Goal: Communication & Community: Answer question/provide support

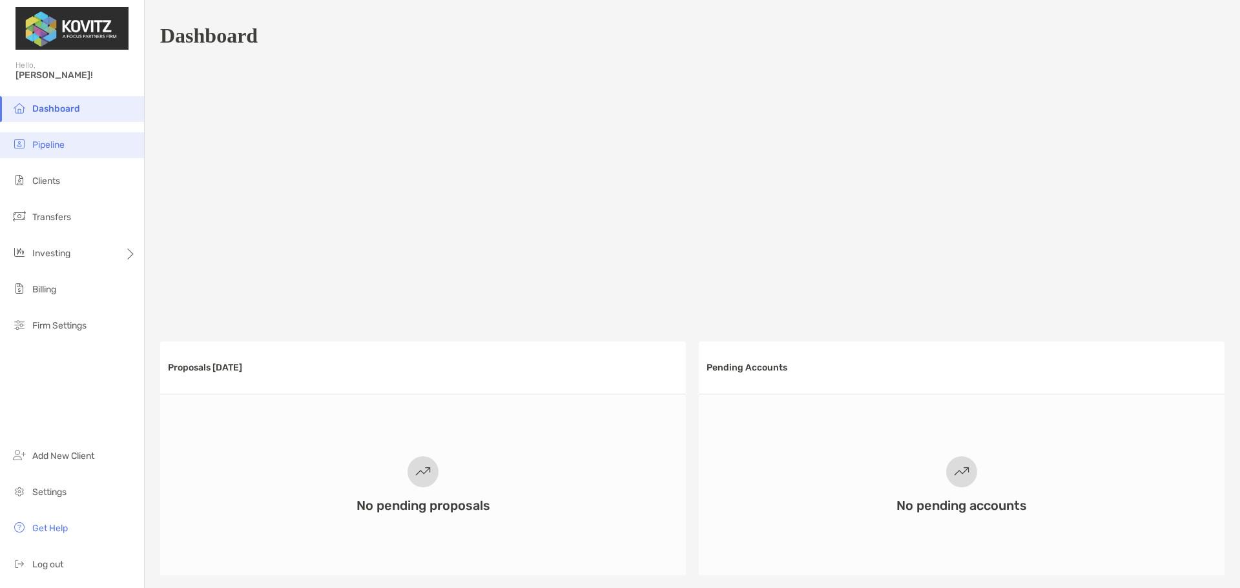
click at [73, 150] on li "Pipeline" at bounding box center [72, 145] width 144 height 26
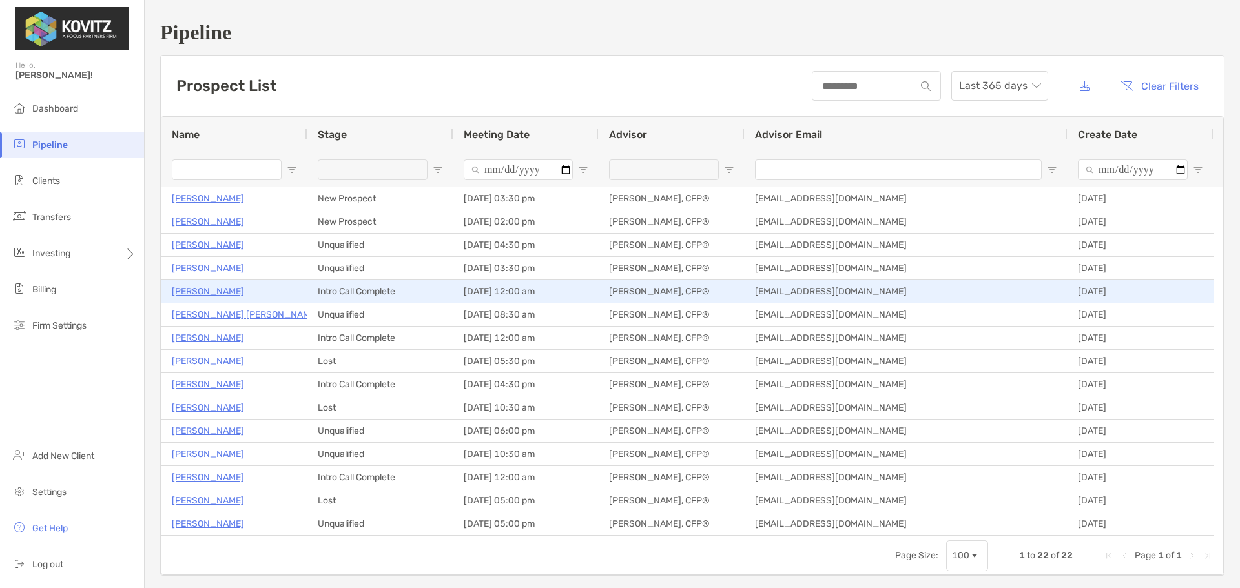
type input "**********"
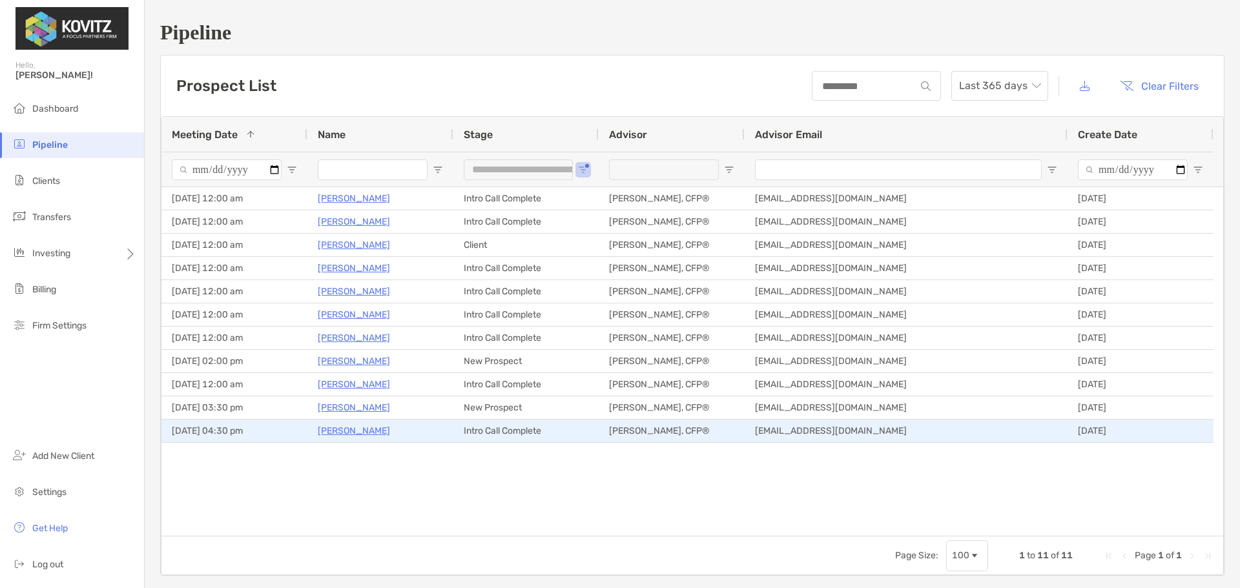
click at [351, 431] on p "[PERSON_NAME]" at bounding box center [354, 431] width 72 height 16
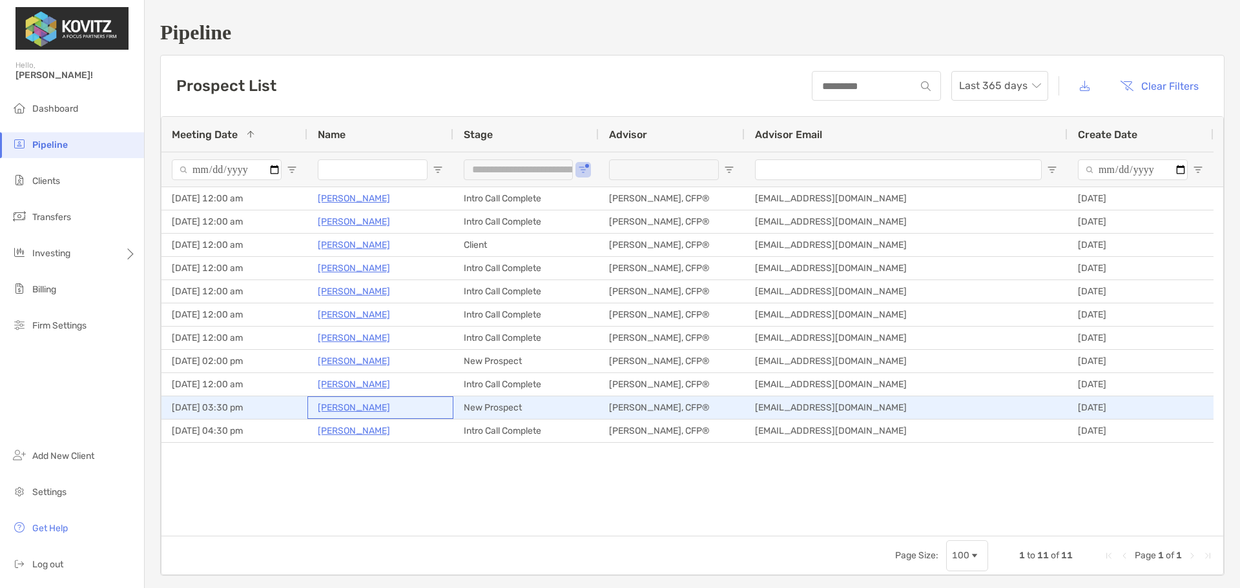
click at [340, 411] on p "Rujuta Patil" at bounding box center [354, 408] width 72 height 16
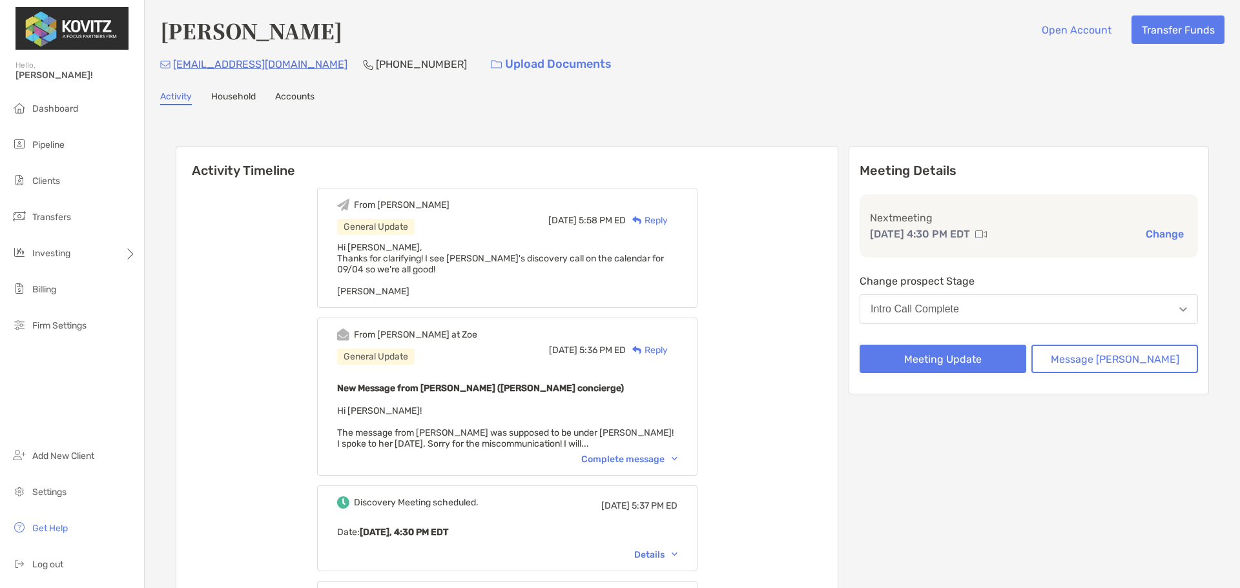
click at [286, 100] on link "Accounts" at bounding box center [294, 98] width 39 height 14
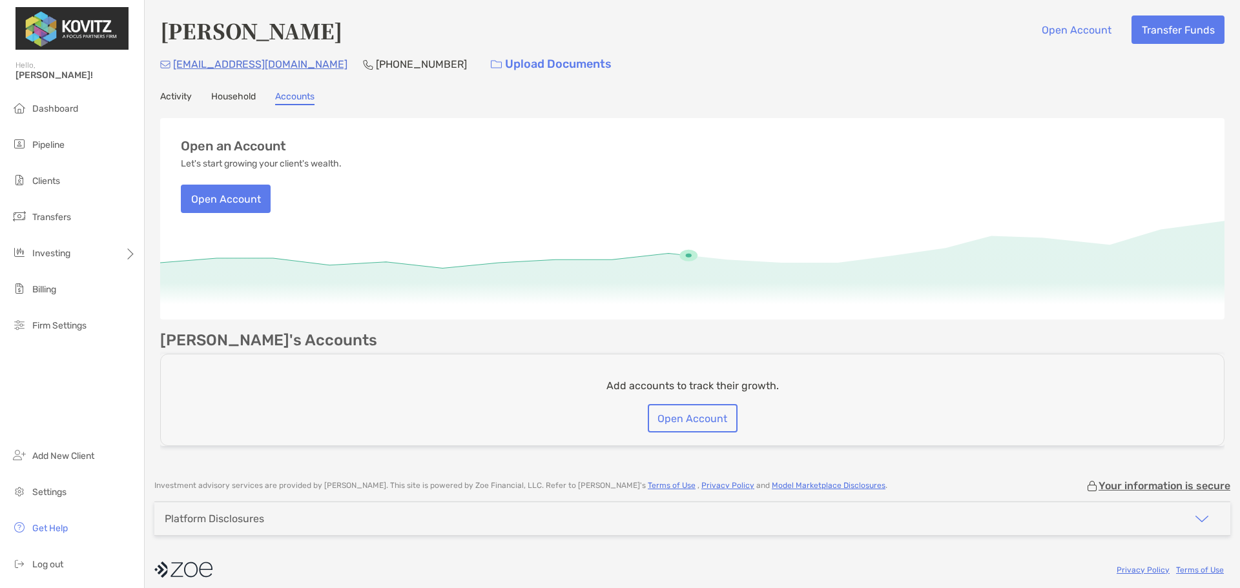
click at [238, 96] on link "Household" at bounding box center [233, 98] width 45 height 14
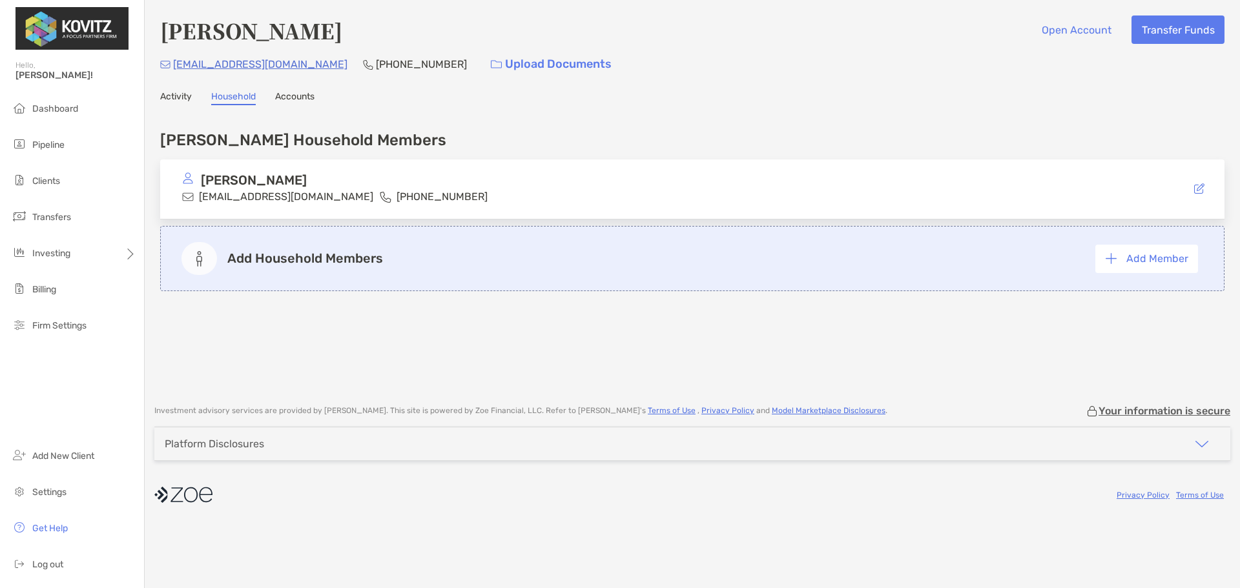
click at [183, 95] on link "Activity" at bounding box center [176, 98] width 32 height 14
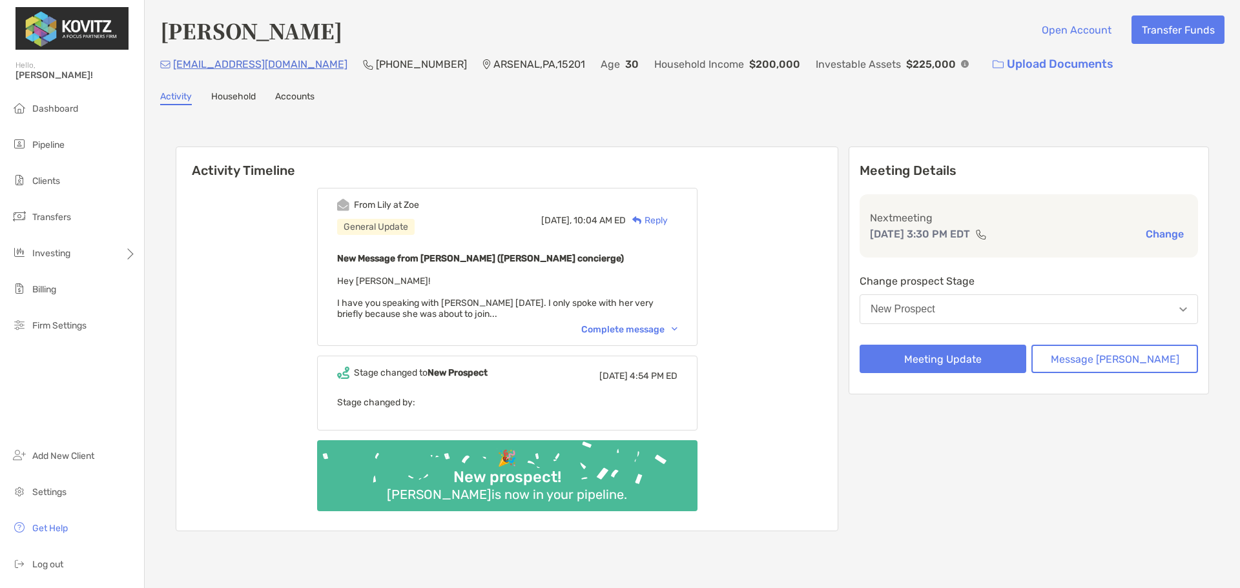
click at [661, 331] on div "Complete message" at bounding box center [629, 329] width 96 height 11
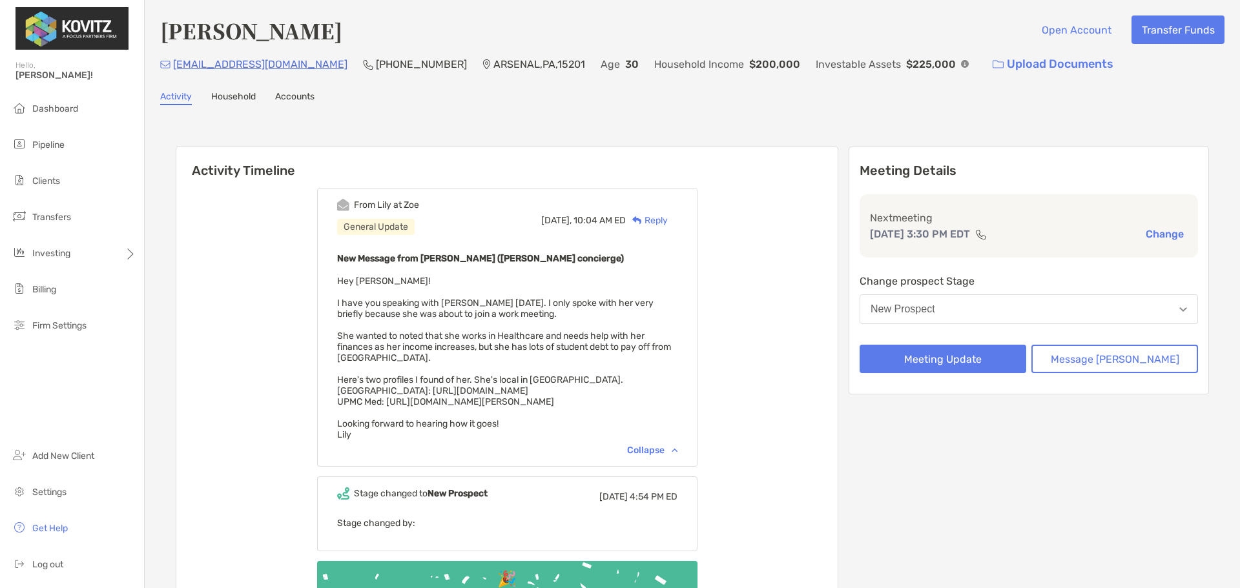
drag, startPoint x: 408, startPoint y: 416, endPoint x: 701, endPoint y: 417, distance: 293.9
click at [698, 417] on div "From Lily at Zoe General Update Today, 10:04 AM ED Reply New Message from Lily …" at bounding box center [507, 327] width 380 height 279
copy span "https://providers.upmc.com/provider/rujuta-rajendra-patil/4835326"
drag, startPoint x: 606, startPoint y: 398, endPoint x: 360, endPoint y: 402, distance: 245.5
click at [360, 402] on div "New Message from Lily Kraus (Zoe concierge) Hey Emily! I have you speaking with…" at bounding box center [507, 346] width 340 height 190
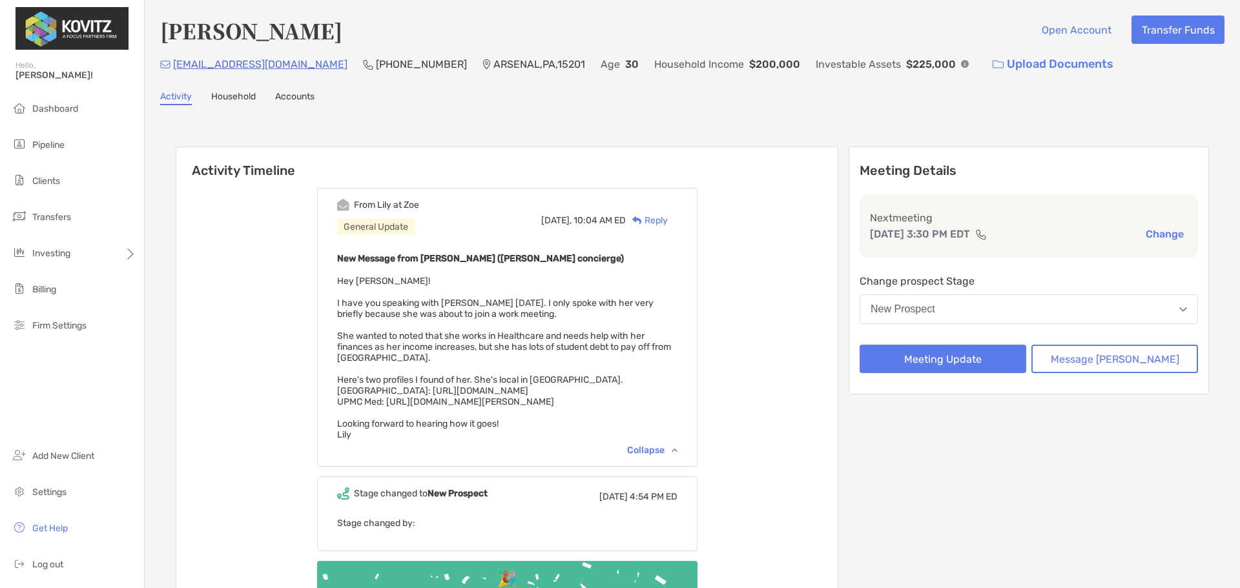
copy span "https://profiles.dom.pitt.edu/faculty_info.aspx/Patil7642"
click at [786, 319] on div "From Lily at Zoe General Update Today, 10:04 AM ED Reply New Message from Lily …" at bounding box center [506, 414] width 661 height 473
click at [665, 215] on div "Reply" at bounding box center [647, 221] width 42 height 14
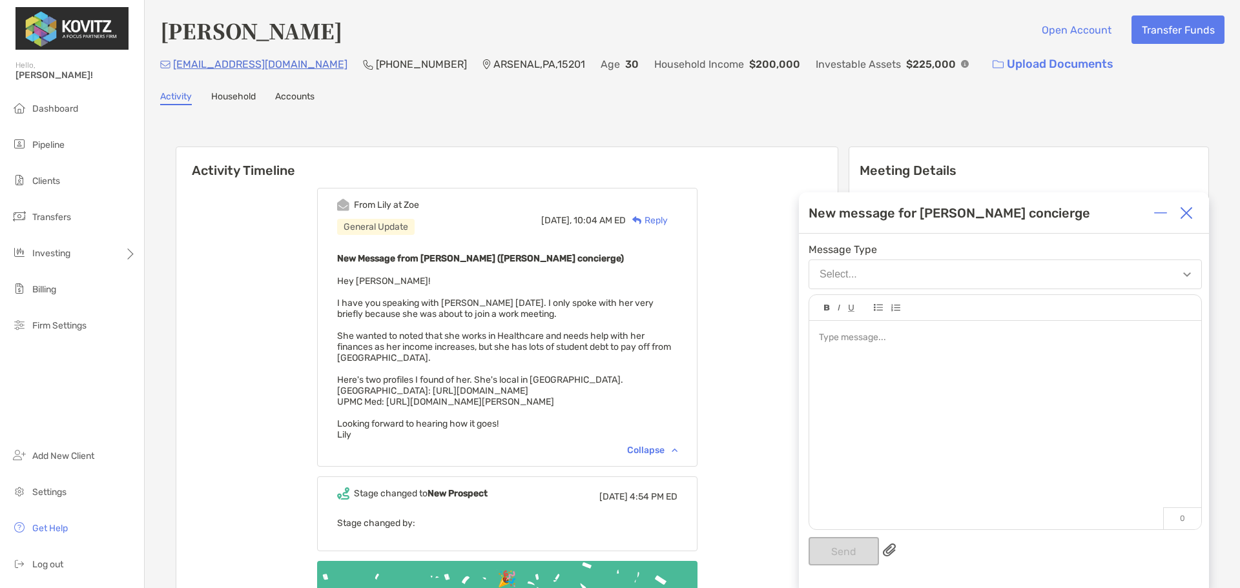
click at [953, 349] on div at bounding box center [1005, 419] width 392 height 196
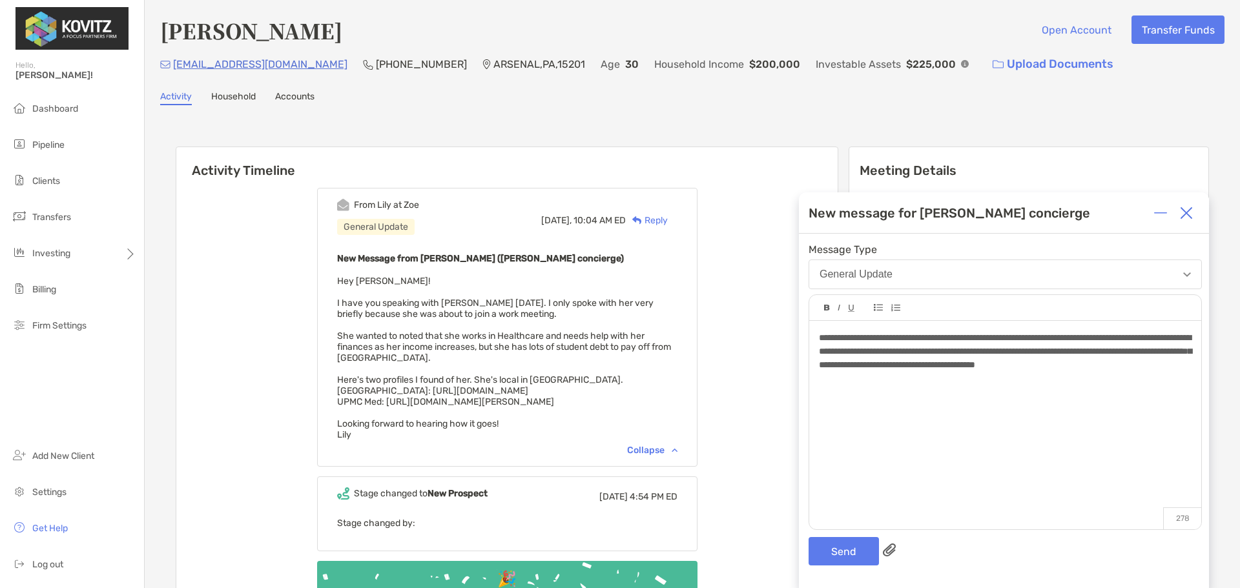
click at [1068, 366] on span "**********" at bounding box center [1005, 351] width 373 height 36
click at [871, 335] on span "**********" at bounding box center [1005, 351] width 373 height 36
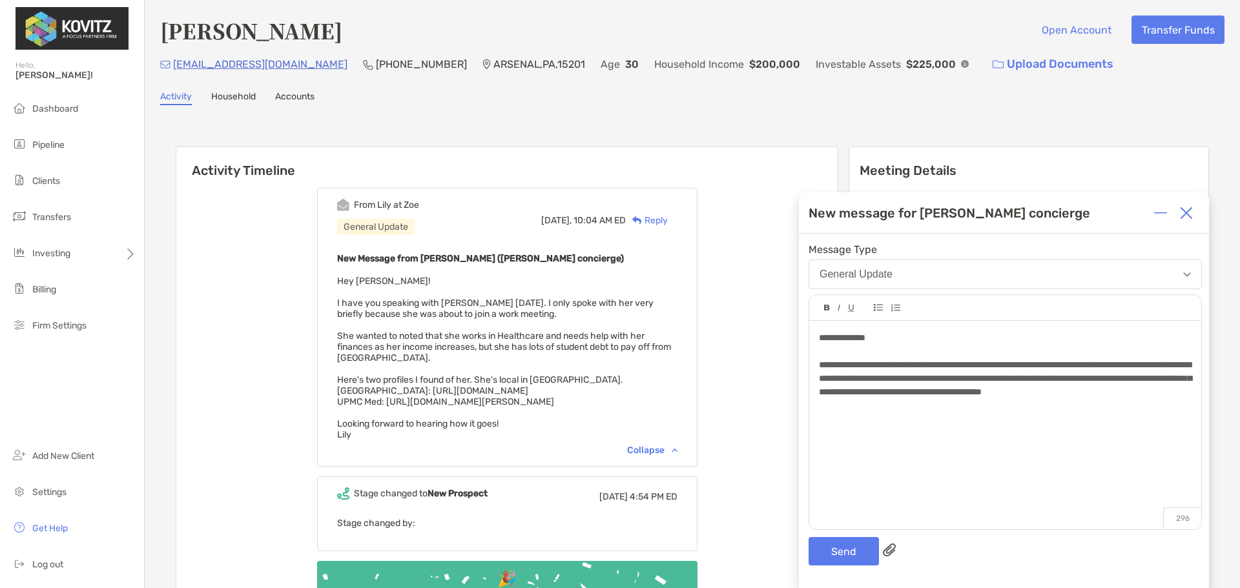
click at [980, 415] on div "**********" at bounding box center [1005, 419] width 392 height 196
click at [835, 552] on button "Send" at bounding box center [844, 551] width 70 height 28
